Goal: Obtain resource: Download file/media

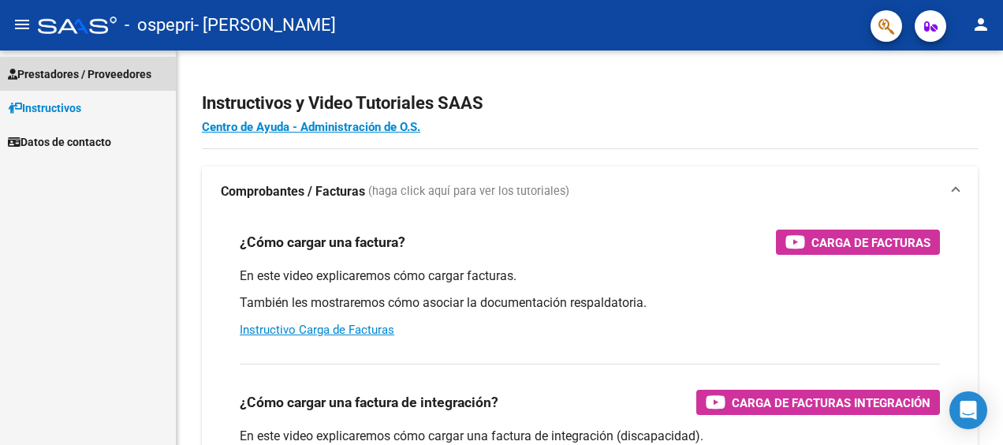
click at [90, 79] on span "Prestadores / Proveedores" at bounding box center [80, 73] width 144 height 17
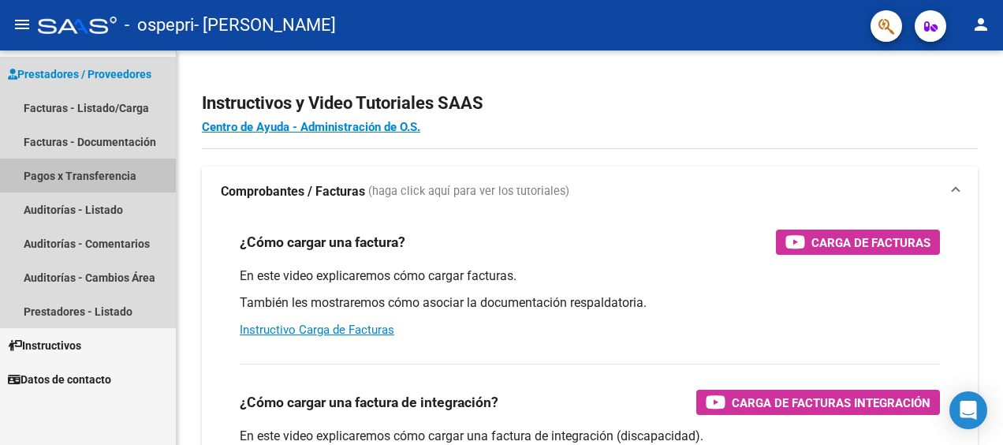
click at [97, 172] on link "Pagos x Transferencia" at bounding box center [88, 176] width 176 height 34
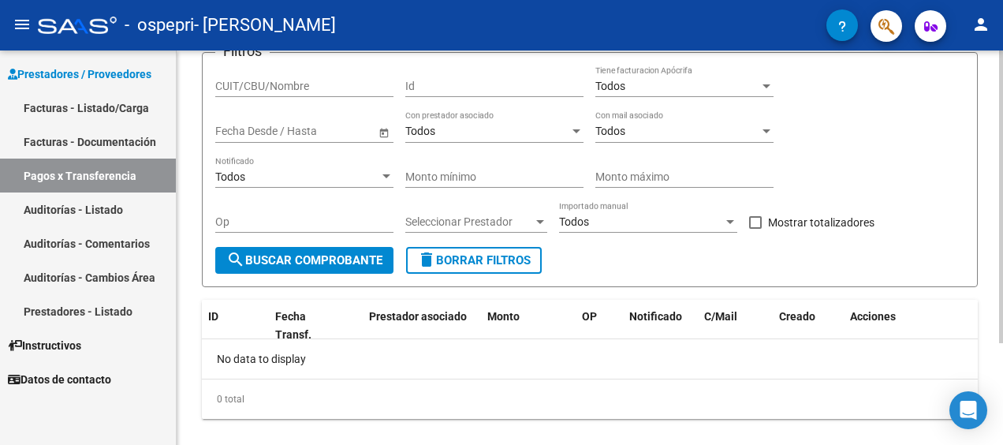
scroll to position [136, 0]
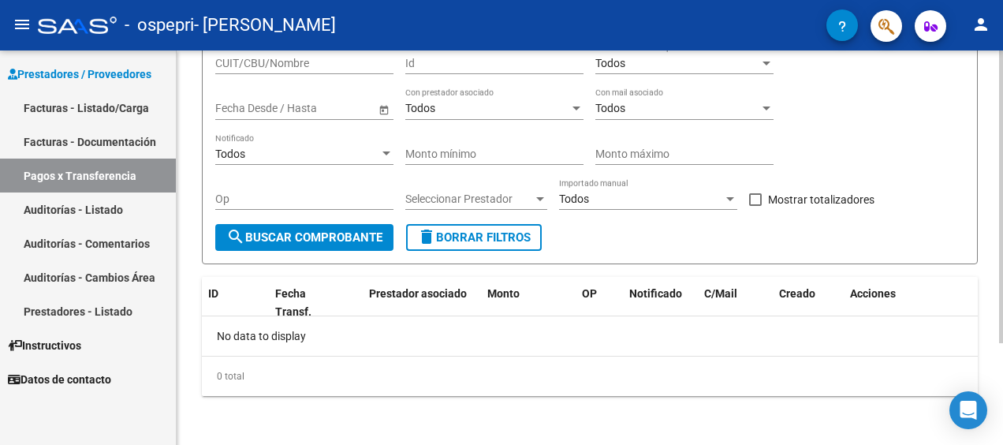
click at [1001, 233] on div at bounding box center [1001, 297] width 4 height 293
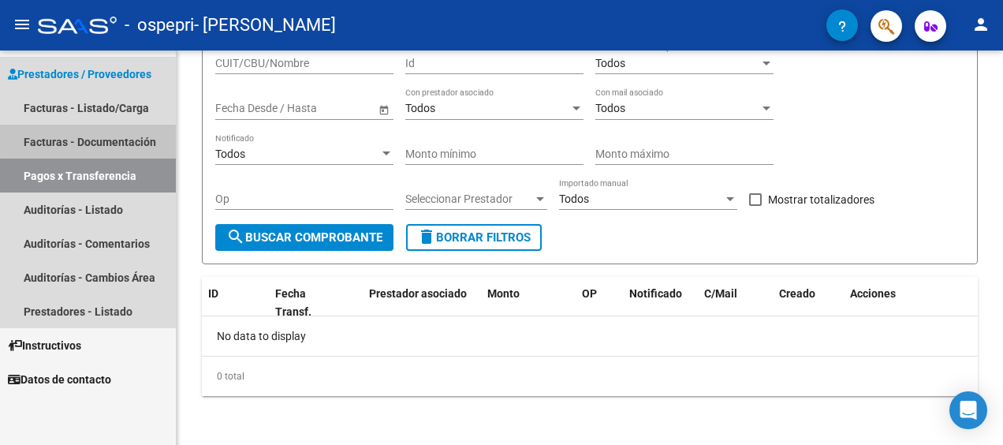
click at [103, 139] on link "Facturas - Documentación" at bounding box center [88, 142] width 176 height 34
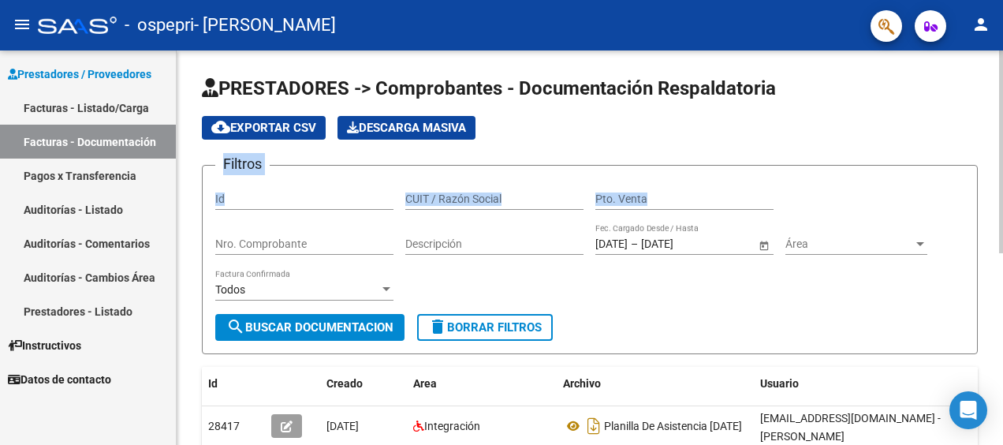
drag, startPoint x: 998, startPoint y: 73, endPoint x: 995, endPoint y: 185, distance: 112.0
click at [995, 185] on div "PRESTADORES -> Comprobantes - Documentación Respaldatoria cloud_download Export…" at bounding box center [590, 433] width 827 height 767
copy app-list-header "cloud_download Exportar CSV Descarga Masiva Filtros Id CUIT / Razón Social Pto.…"
click at [863, 118] on div "cloud_download Exportar CSV Descarga Masiva" at bounding box center [590, 128] width 776 height 24
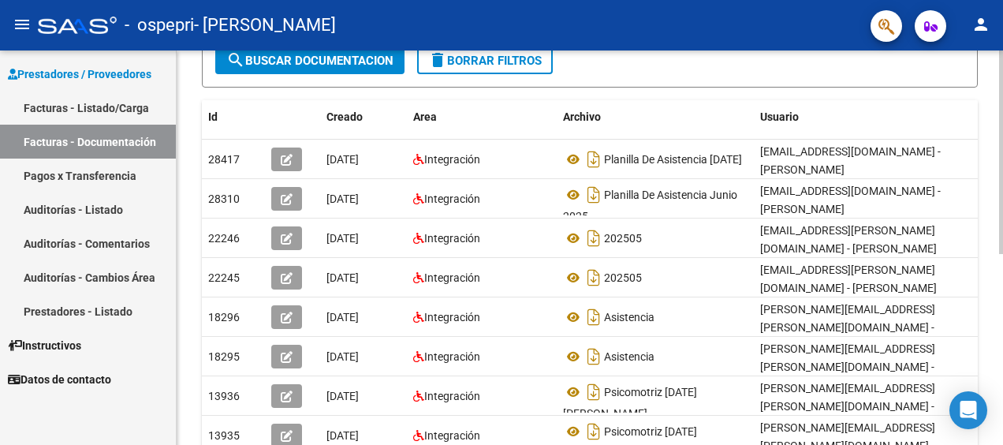
scroll to position [267, 0]
click at [1001, 292] on div at bounding box center [1001, 289] width 4 height 203
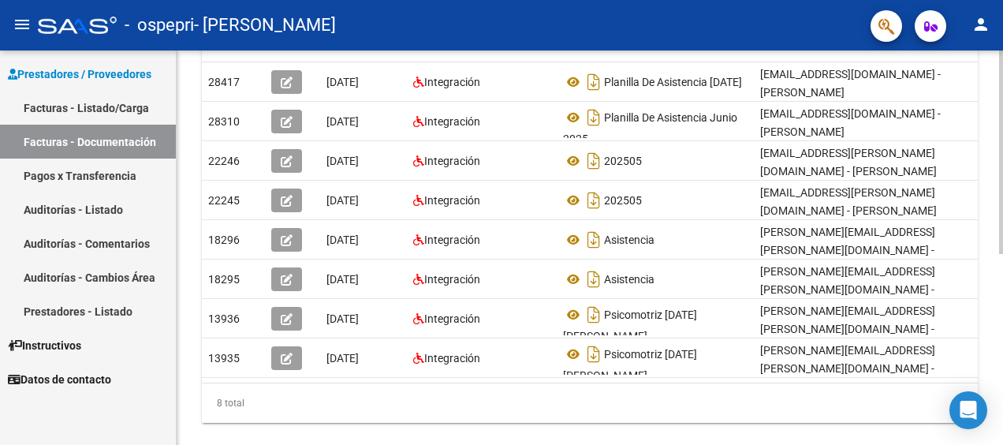
click at [1003, 249] on html "menu - ospepri - [PERSON_NAME] person Prestadores / Proveedores Facturas - List…" at bounding box center [501, 222] width 1003 height 445
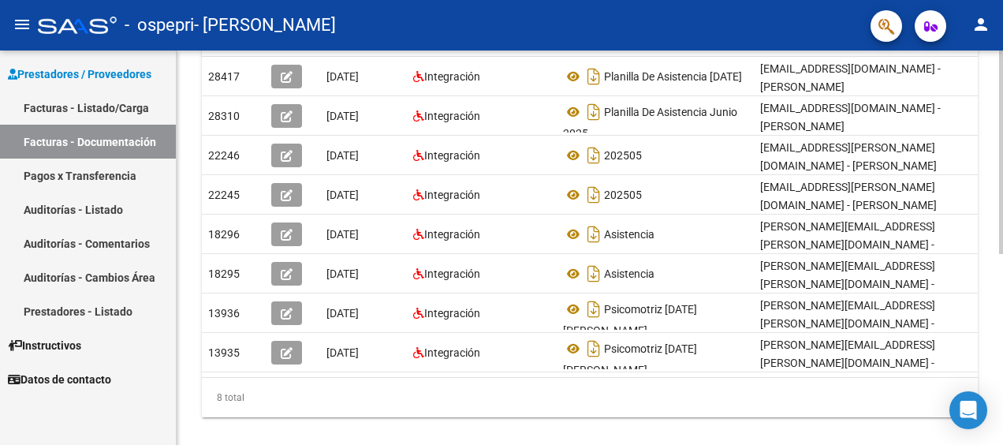
click at [1002, 252] on div at bounding box center [1001, 331] width 4 height 203
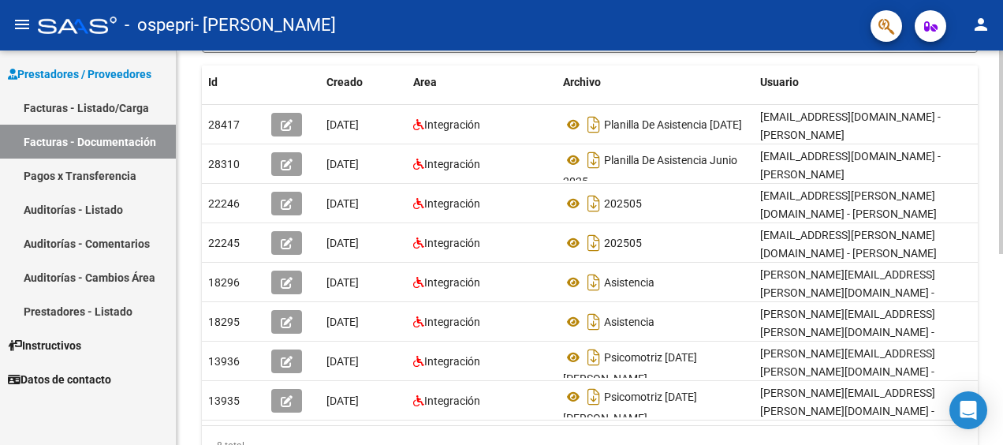
click at [1002, 227] on div at bounding box center [1001, 306] width 4 height 203
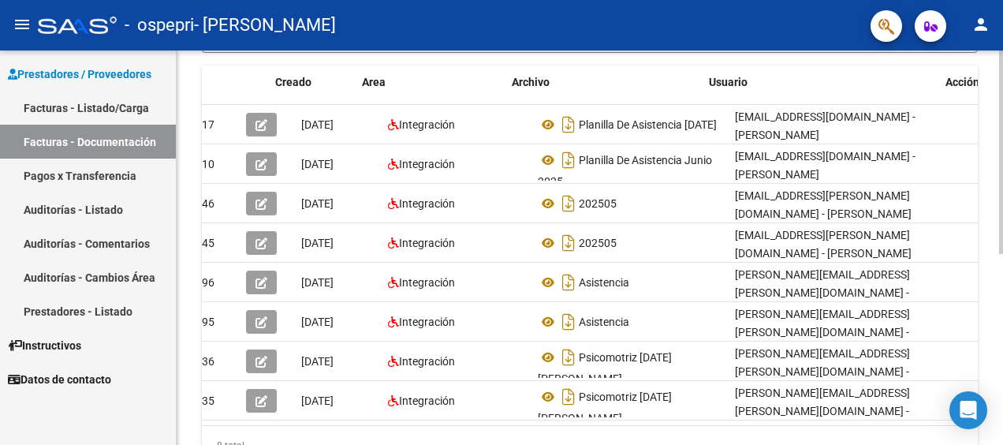
scroll to position [0, 0]
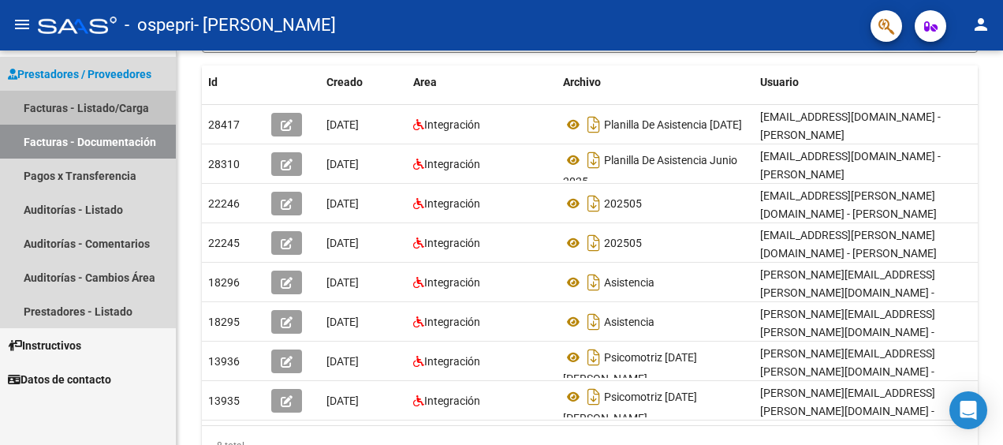
click at [106, 100] on link "Facturas - Listado/Carga" at bounding box center [88, 108] width 176 height 34
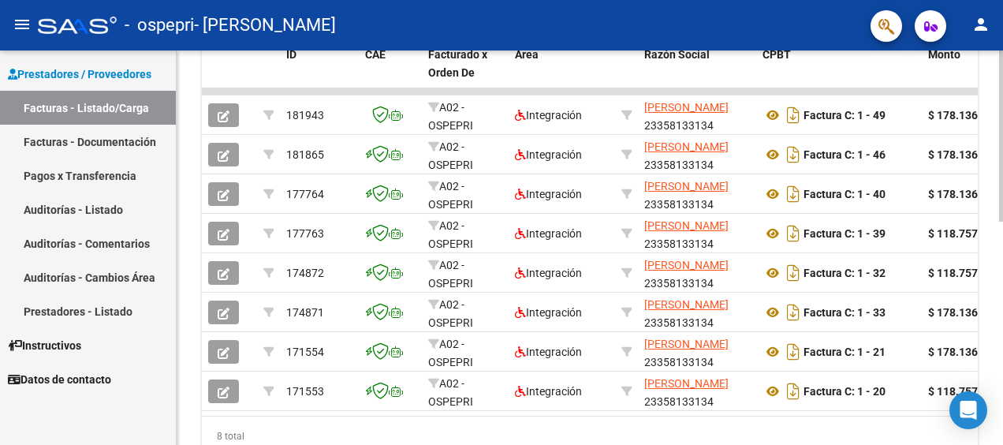
scroll to position [444, 0]
click at [1003, 267] on html "menu - ospepri - [PERSON_NAME] person Prestadores / Proveedores Facturas - List…" at bounding box center [501, 222] width 1003 height 445
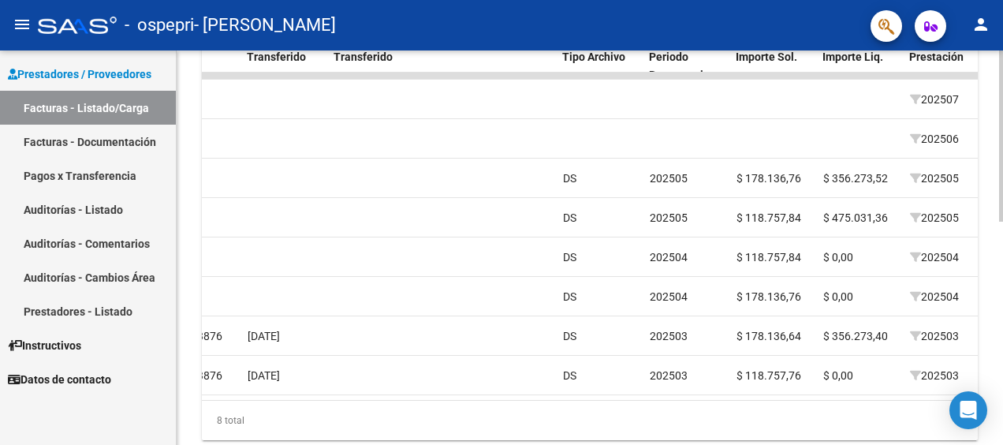
scroll to position [446, 0]
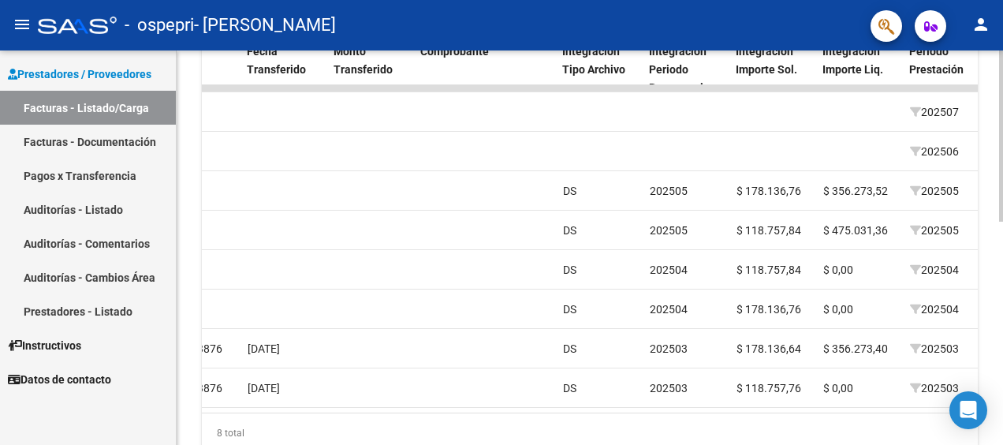
click at [1003, 289] on html "menu - ospepri - [PERSON_NAME] person Prestadores / Proveedores Facturas - List…" at bounding box center [501, 222] width 1003 height 445
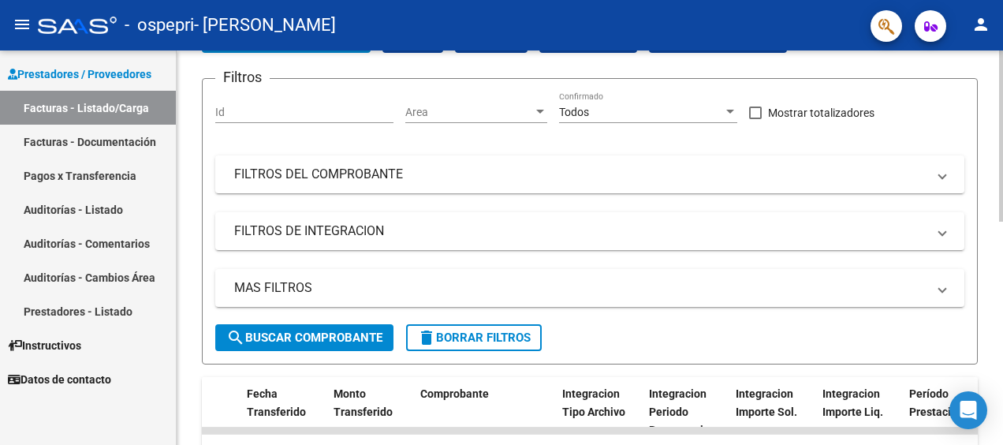
click at [1003, 99] on html "menu - ospepri - [PERSON_NAME] person Prestadores / Proveedores Facturas - List…" at bounding box center [501, 222] width 1003 height 445
